Goal: Task Accomplishment & Management: Manage account settings

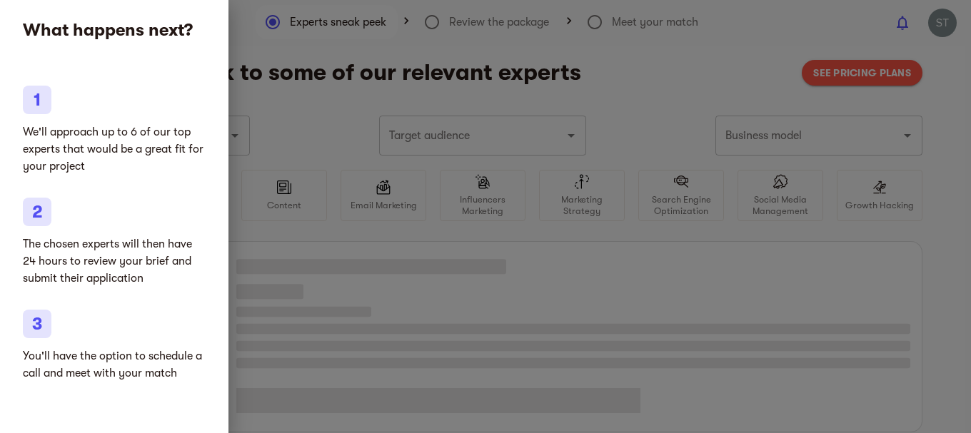
type input "Marketplace"
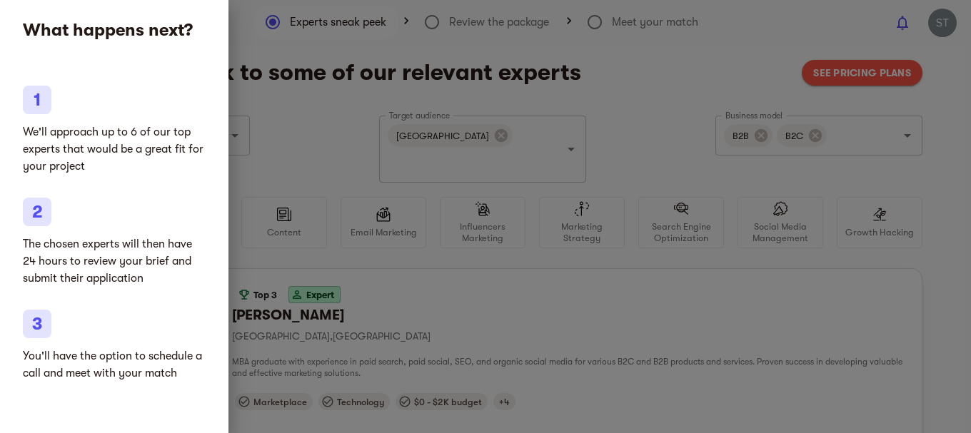
click at [684, 76] on div at bounding box center [485, 216] width 971 height 433
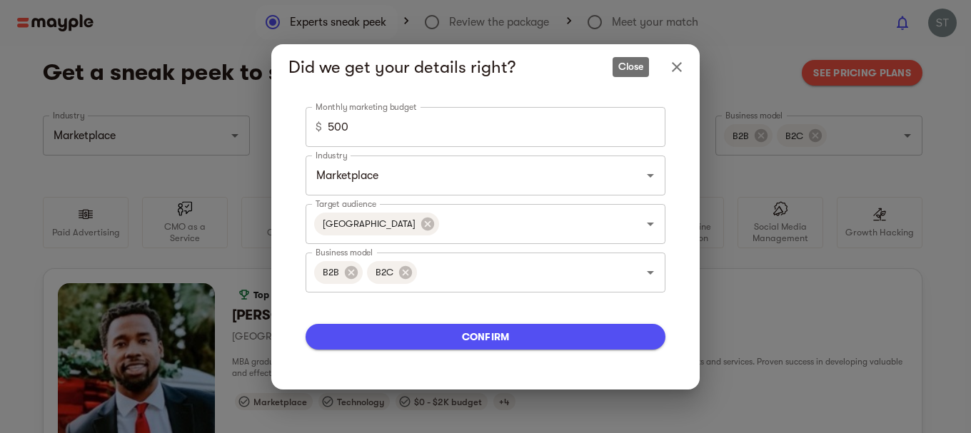
click at [671, 67] on icon "Close" at bounding box center [676, 67] width 17 height 17
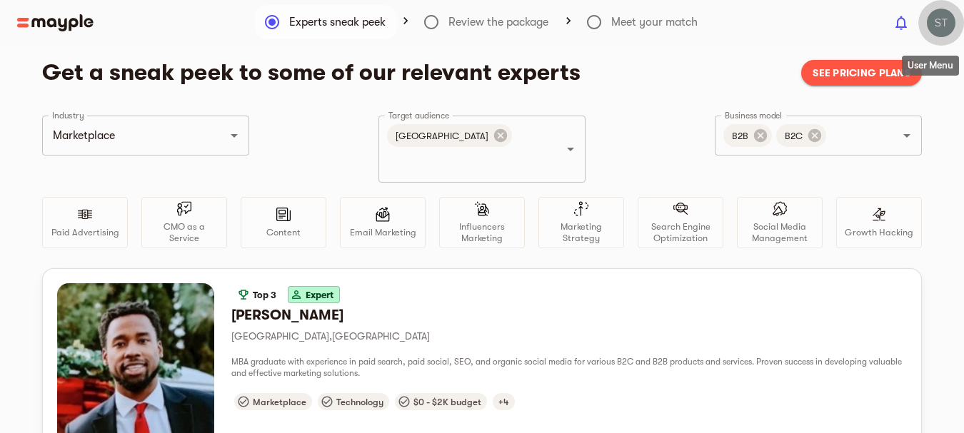
click at [939, 25] on img "button" at bounding box center [940, 23] width 29 height 29
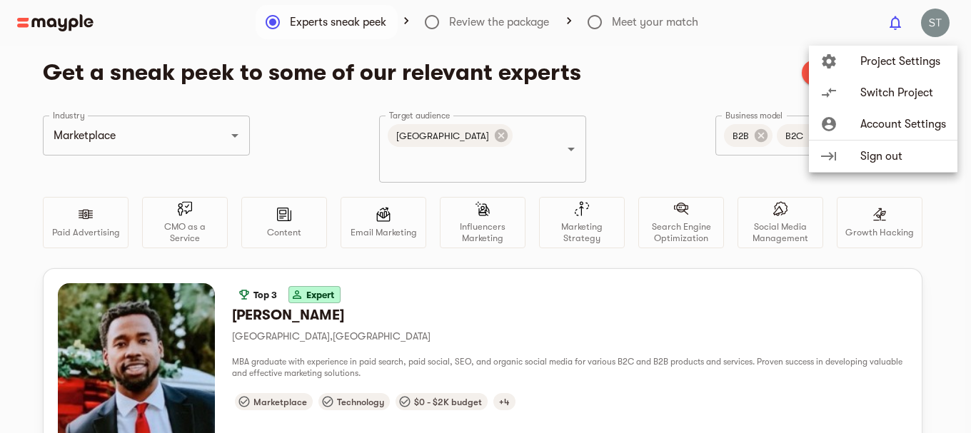
click at [871, 59] on span "Project Settings" at bounding box center [903, 61] width 86 height 17
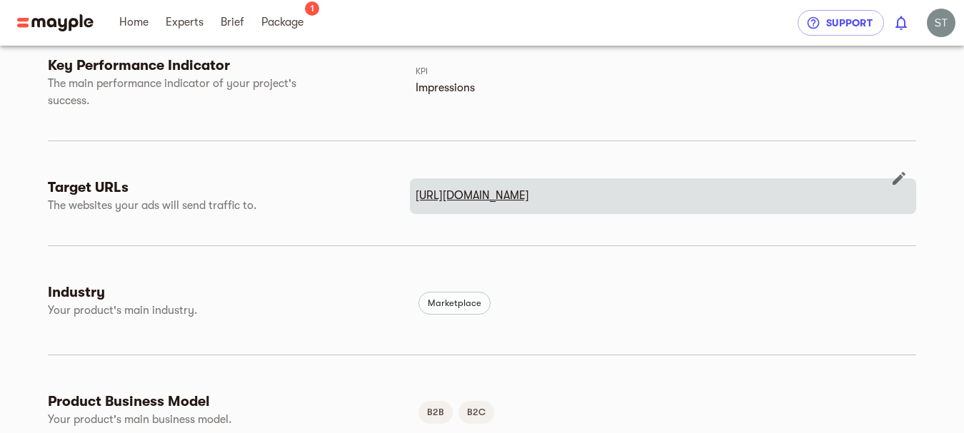
scroll to position [357, 0]
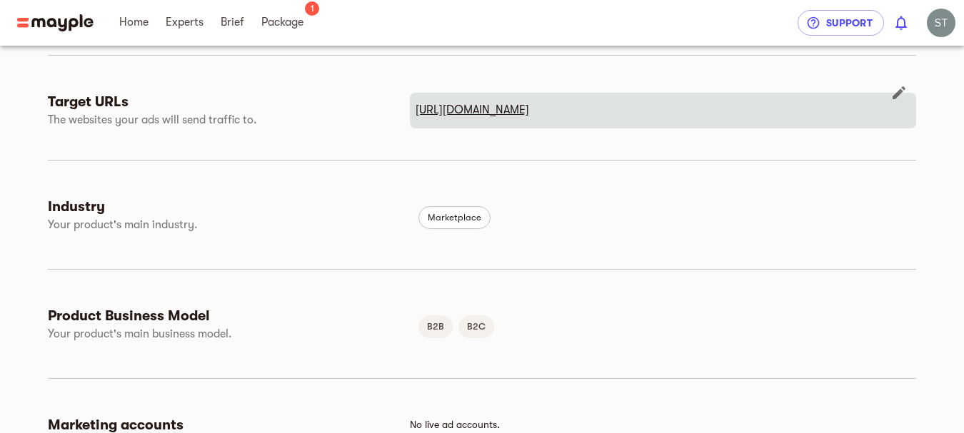
click at [462, 110] on u "[URL][DOMAIN_NAME]" at bounding box center [471, 109] width 113 height 13
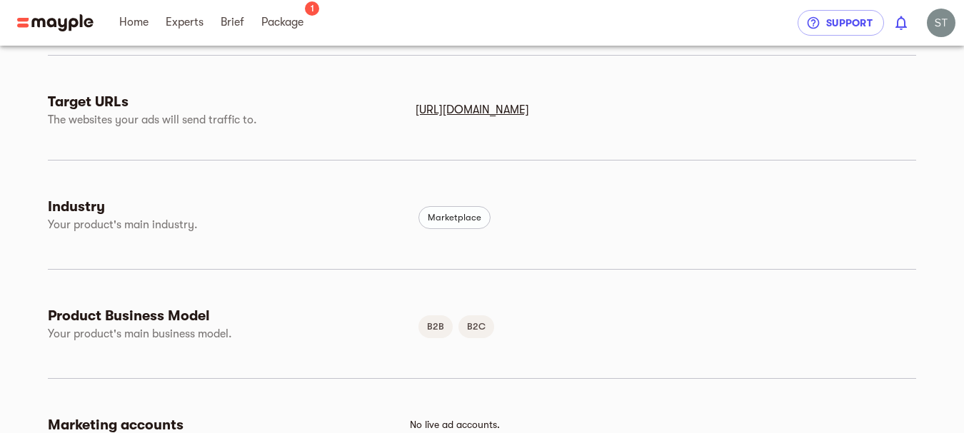
scroll to position [214, 0]
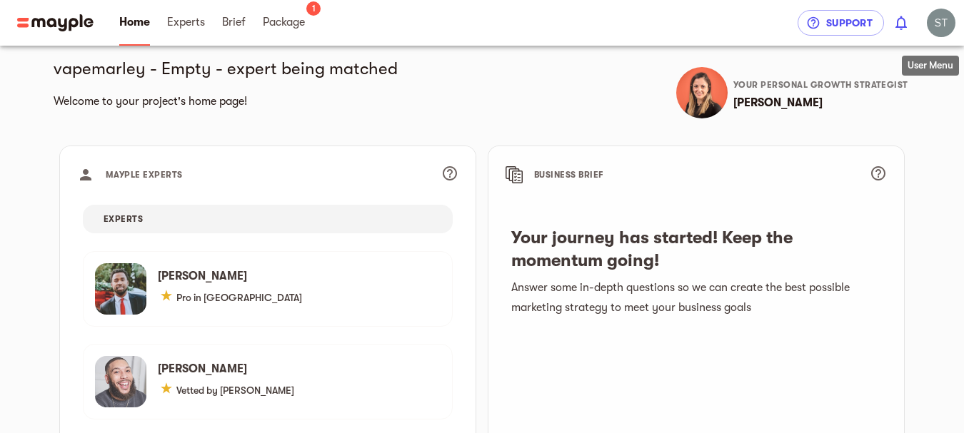
click at [932, 29] on img "button" at bounding box center [940, 23] width 29 height 29
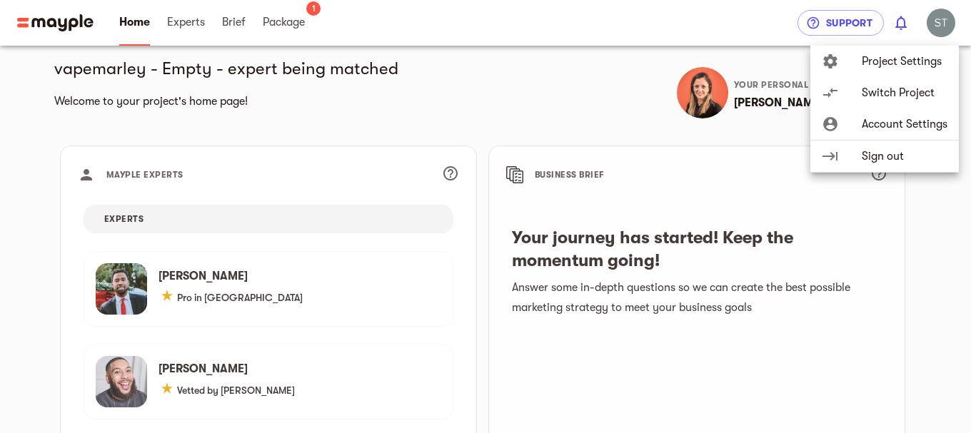
drag, startPoint x: 565, startPoint y: 73, endPoint x: 675, endPoint y: 66, distance: 110.8
click at [567, 74] on div at bounding box center [485, 216] width 971 height 433
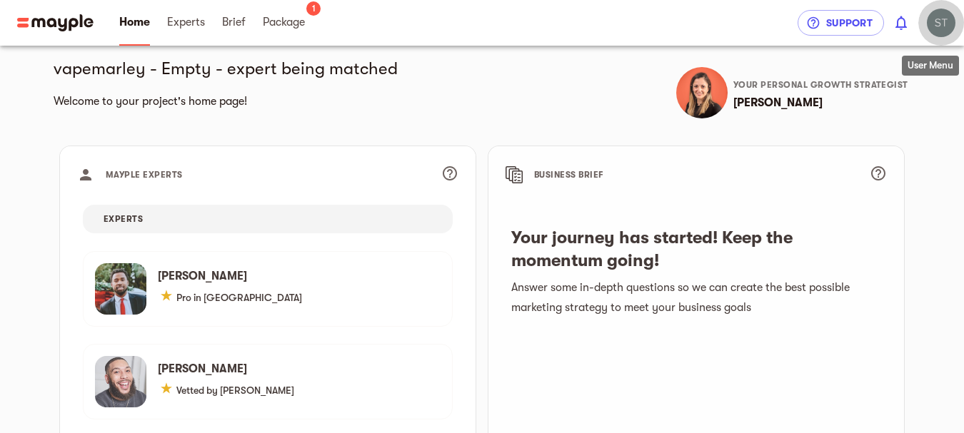
click at [929, 23] on img "button" at bounding box center [940, 23] width 29 height 29
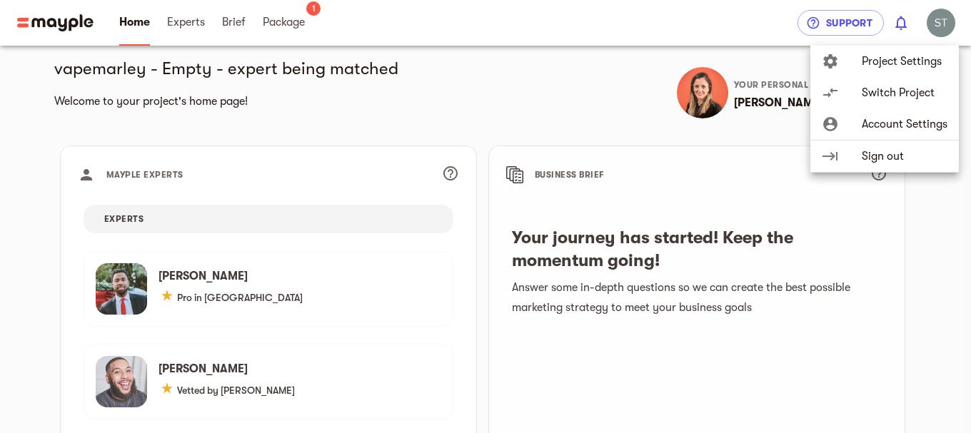
click at [879, 125] on span "Account Settings" at bounding box center [904, 124] width 86 height 17
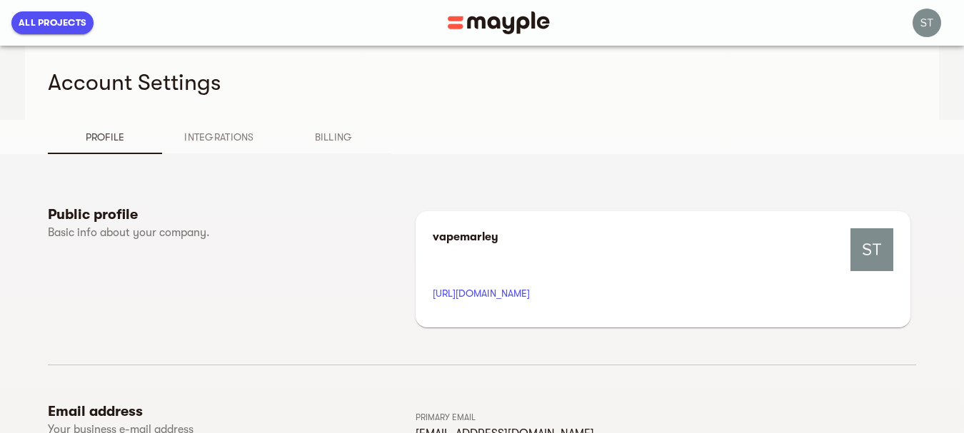
click at [223, 133] on span "Integrations" at bounding box center [219, 136] width 97 height 17
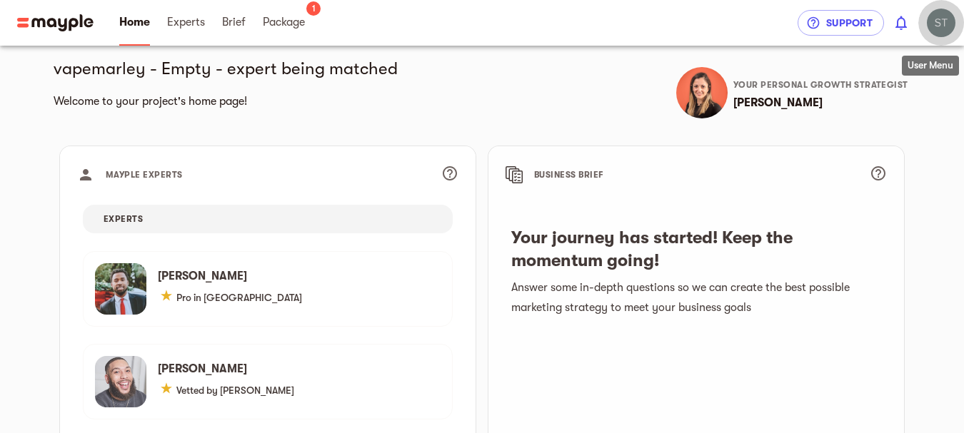
click at [946, 23] on img "button" at bounding box center [940, 23] width 29 height 29
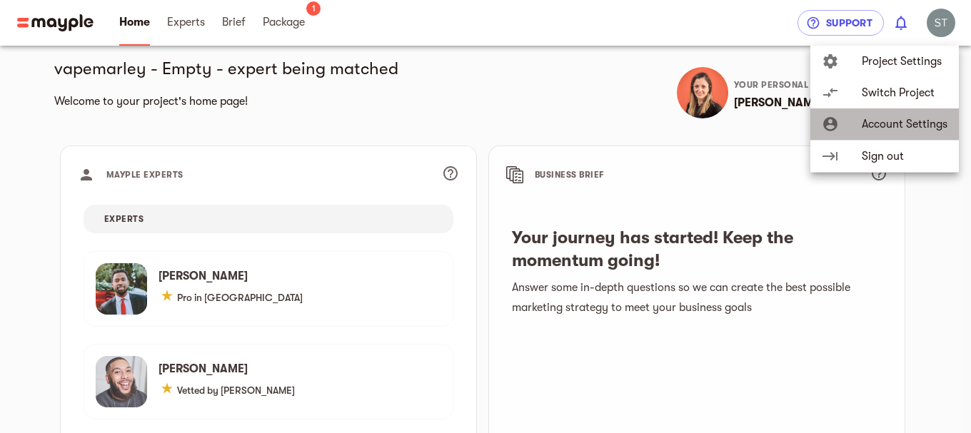
click at [883, 124] on span "Account Settings" at bounding box center [904, 124] width 86 height 17
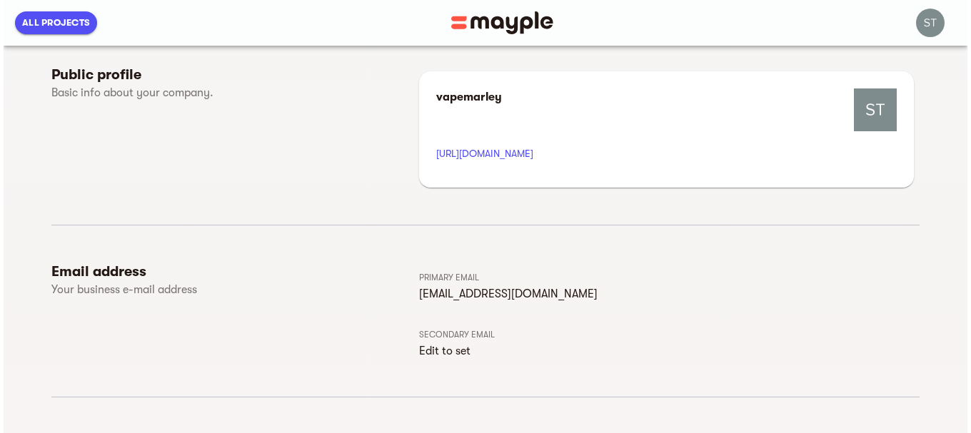
scroll to position [16, 0]
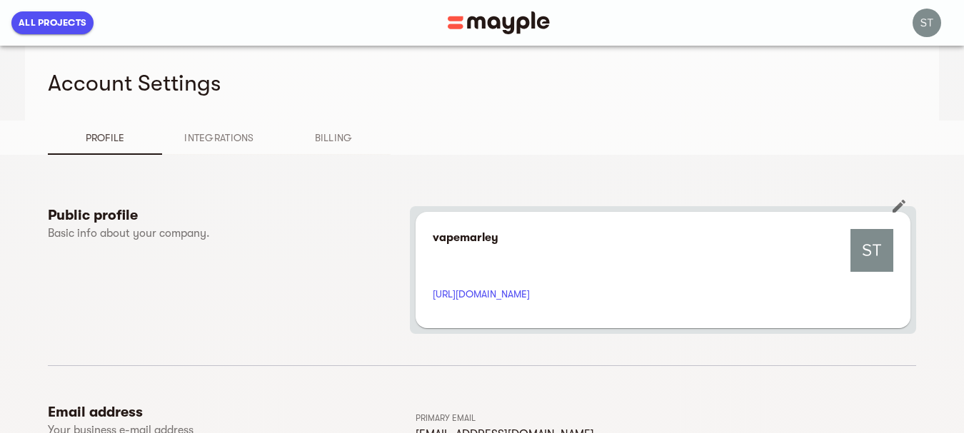
click at [875, 249] on img at bounding box center [871, 250] width 43 height 43
click at [111, 210] on h6 "Public profile" at bounding box center [229, 215] width 362 height 19
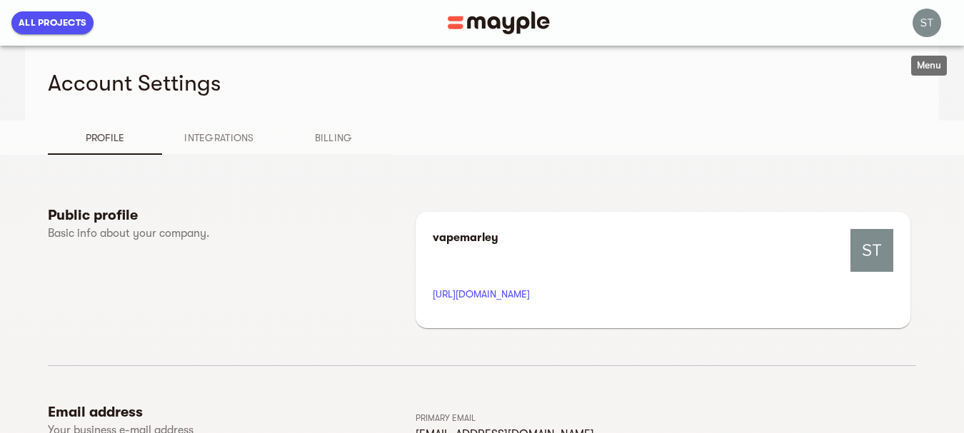
click at [936, 22] on img "button" at bounding box center [926, 23] width 29 height 29
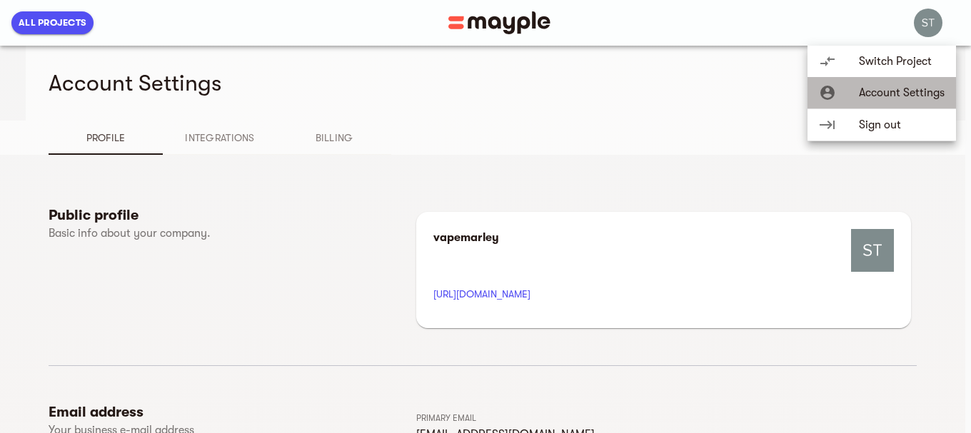
click at [863, 94] on span "Account Settings" at bounding box center [902, 92] width 86 height 17
